Goal: Task Accomplishment & Management: Manage account settings

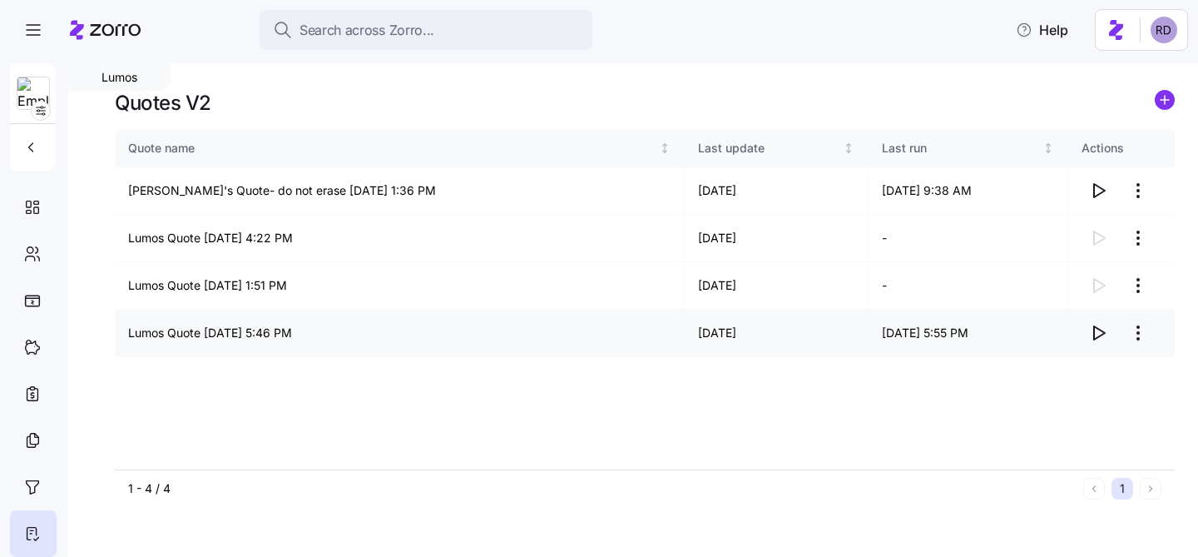
click at [1135, 330] on html "Search across Zorro... Help Lumos Quotes V2 Quote name Last update Last run Act…" at bounding box center [599, 273] width 1198 height 547
click at [1047, 398] on div "Delete quote" at bounding box center [1037, 400] width 70 height 18
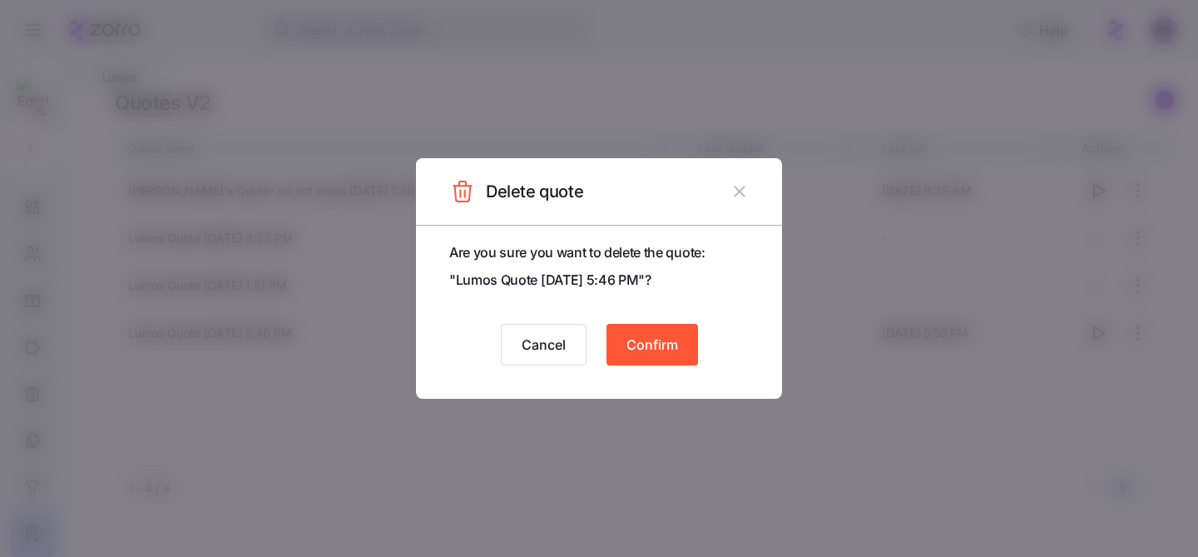
click at [671, 339] on span "Confirm" at bounding box center [652, 344] width 52 height 20
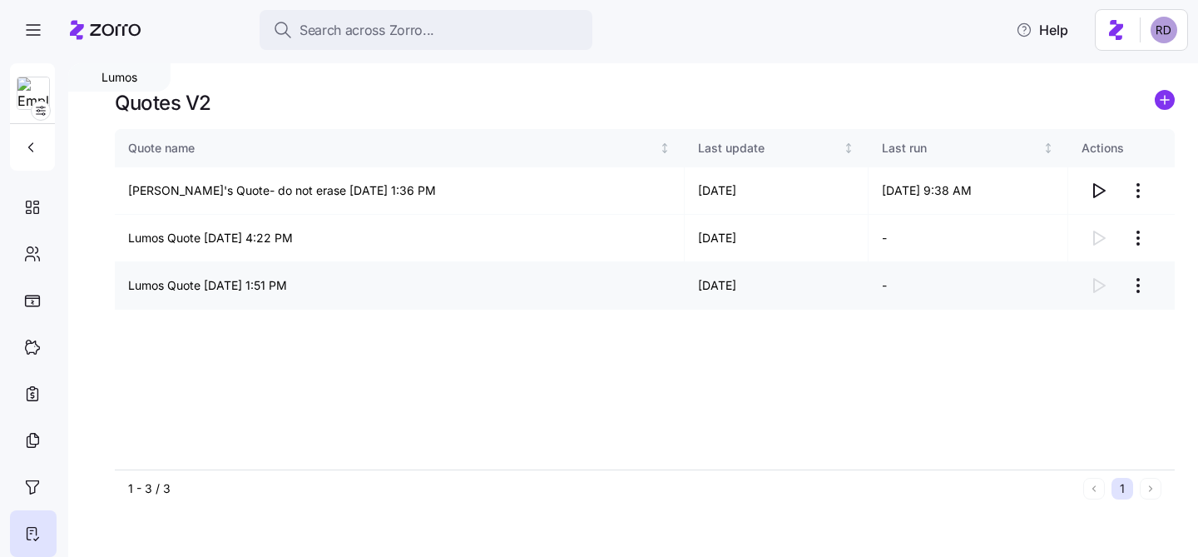
click at [1135, 280] on html "Search across Zorro... Help Lumos Quotes V2 Quote name Last update Last run Act…" at bounding box center [599, 273] width 1198 height 547
click at [1049, 347] on div "Delete quote" at bounding box center [1037, 353] width 70 height 18
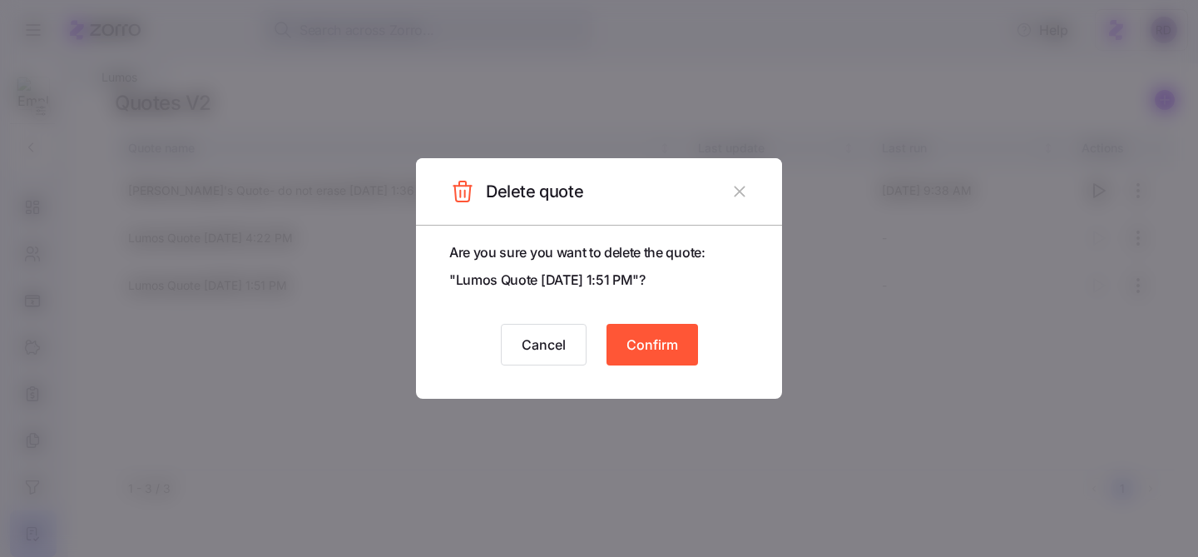
click at [638, 321] on div "Are you sure you want to delete the quote: " Lumos Quote [DATE] 1:51 PM "? Canc…" at bounding box center [599, 312] width 366 height 174
click at [641, 345] on span "Confirm" at bounding box center [652, 344] width 52 height 20
